Goal: Download file/media

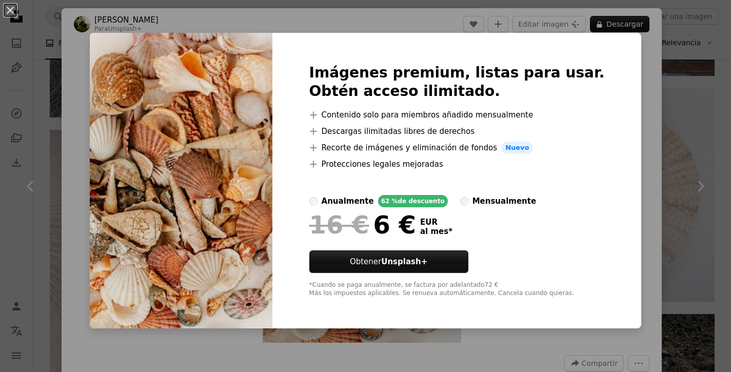
scroll to position [3201, 0]
click at [13, 12] on button "An X shape" at bounding box center [10, 10] width 12 height 12
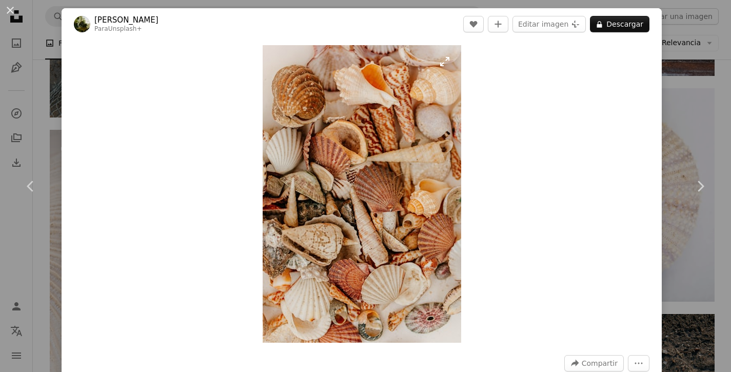
scroll to position [18, 0]
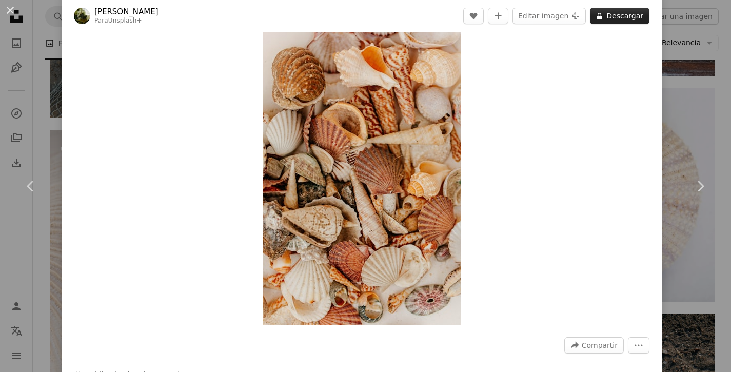
click at [633, 21] on button "A lock Descargar" at bounding box center [620, 16] width 60 height 16
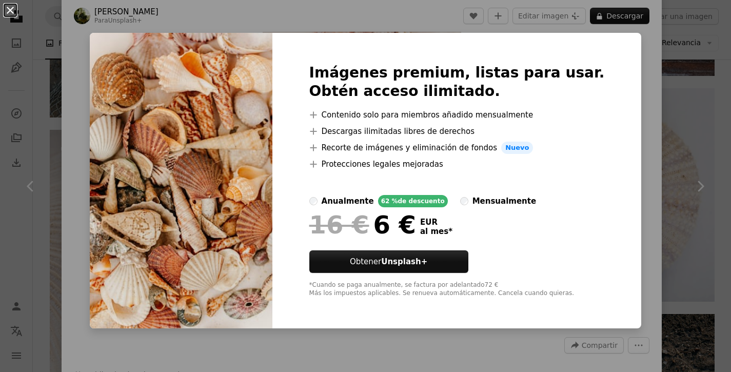
click at [8, 11] on button "An X shape" at bounding box center [10, 10] width 12 height 12
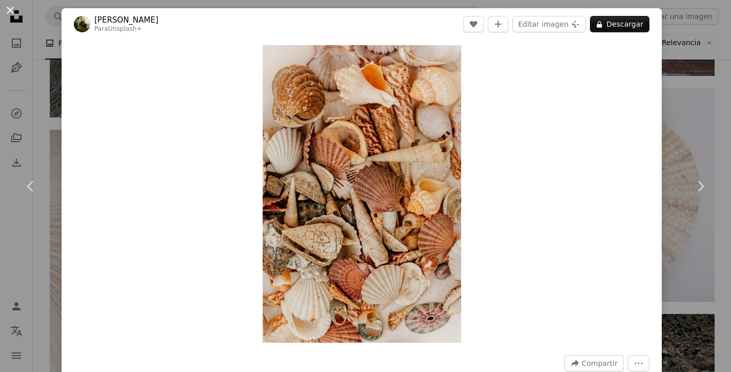
click at [8, 9] on button "An X shape" at bounding box center [10, 10] width 12 height 12
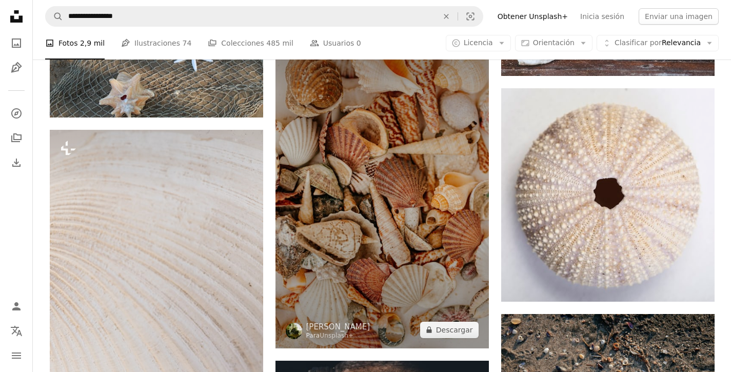
scroll to position [3412, 0]
